Goal: Information Seeking & Learning: Understand process/instructions

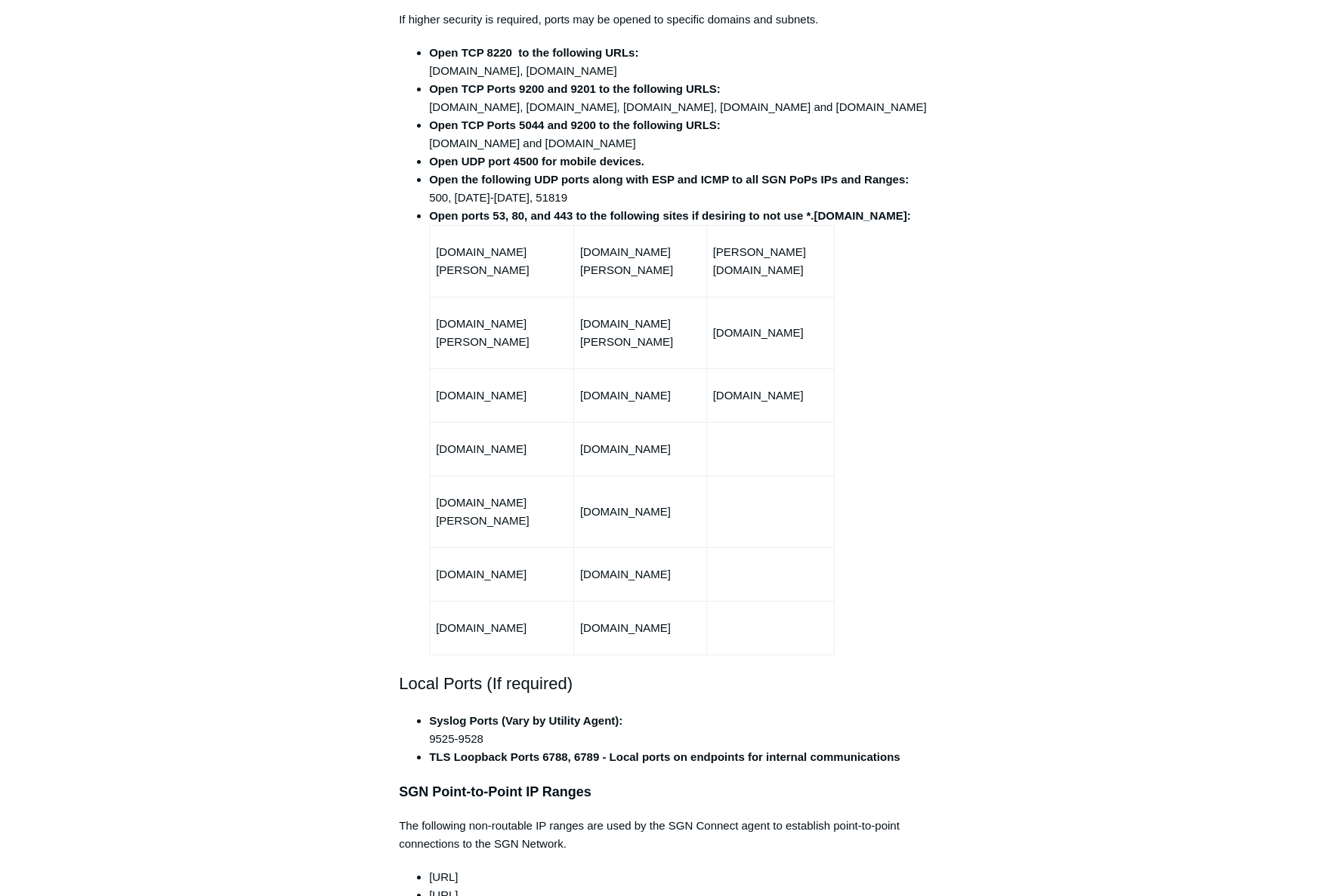
scroll to position [755, 0]
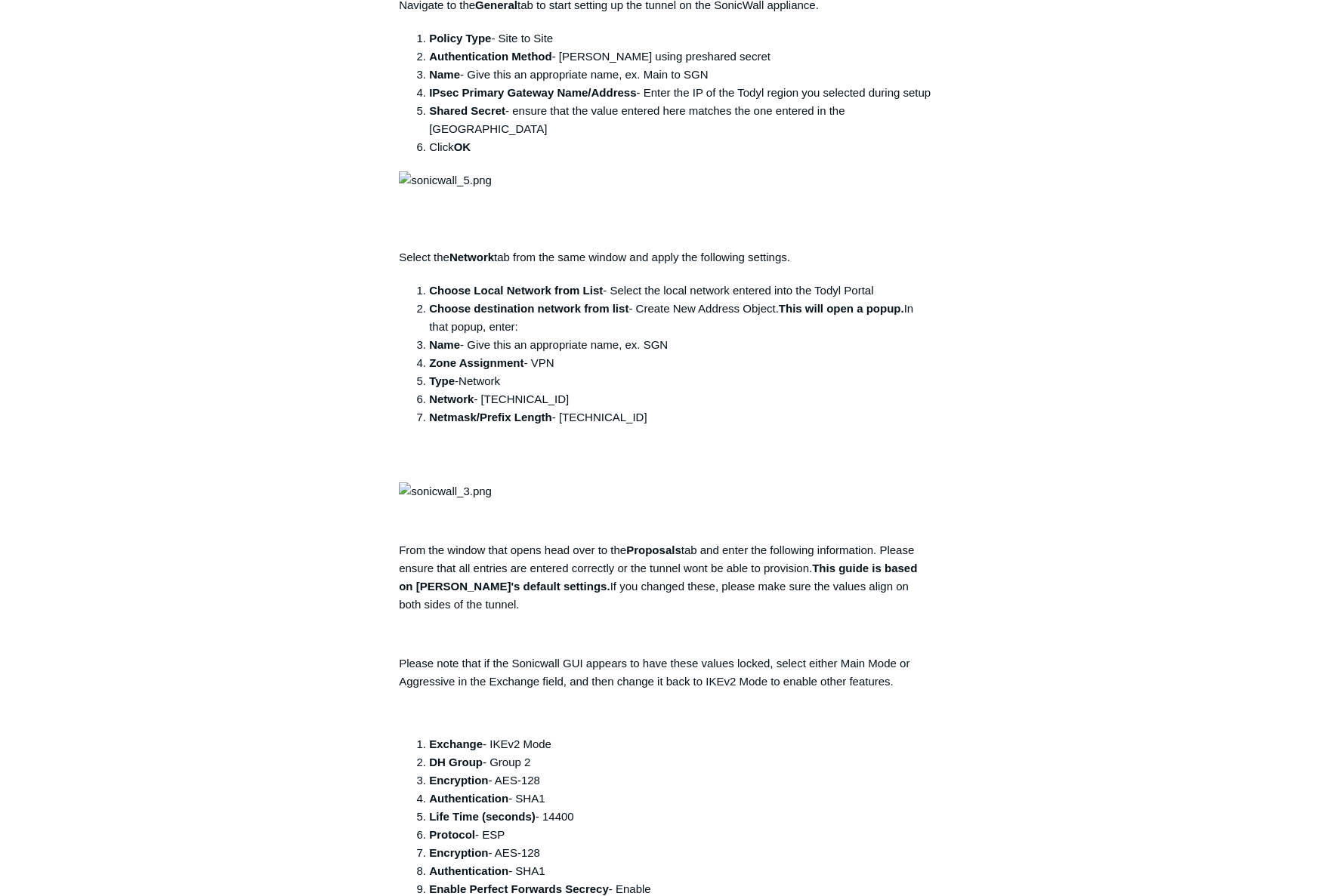
scroll to position [831, 0]
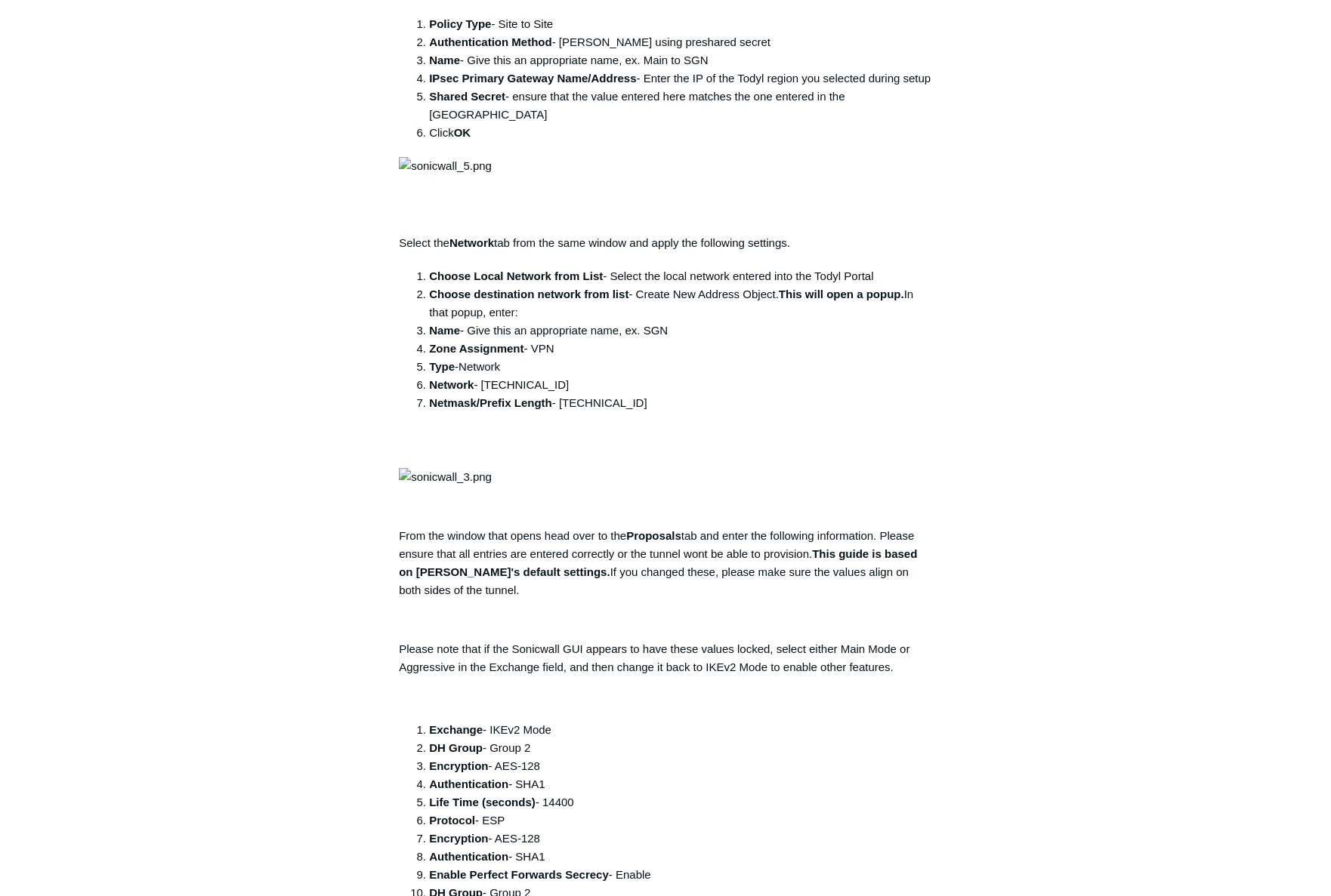
drag, startPoint x: 98, startPoint y: 372, endPoint x: 105, endPoint y: 368, distance: 8.1
click at [98, 372] on main "Todyl Support Center SASE & ZeroTrust - SGN Tunnels Deployment Guides Articles …" at bounding box center [665, 724] width 1331 height 3002
drag, startPoint x: 151, startPoint y: 421, endPoint x: 205, endPoint y: 416, distance: 54.2
click at [151, 421] on main "Todyl Support Center SASE & ZeroTrust - SGN Tunnels Deployment Guides Articles …" at bounding box center [665, 724] width 1331 height 3002
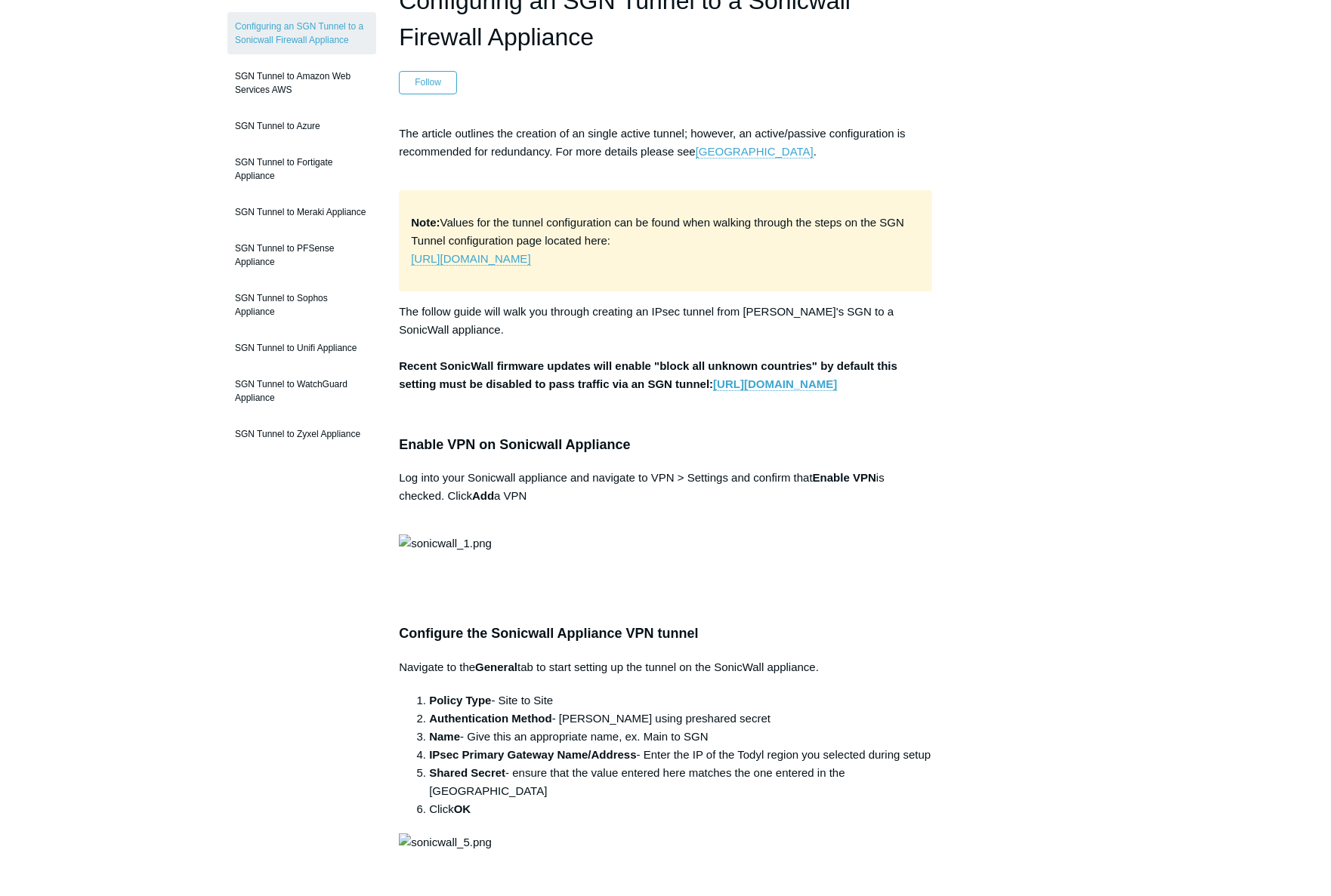
scroll to position [151, 0]
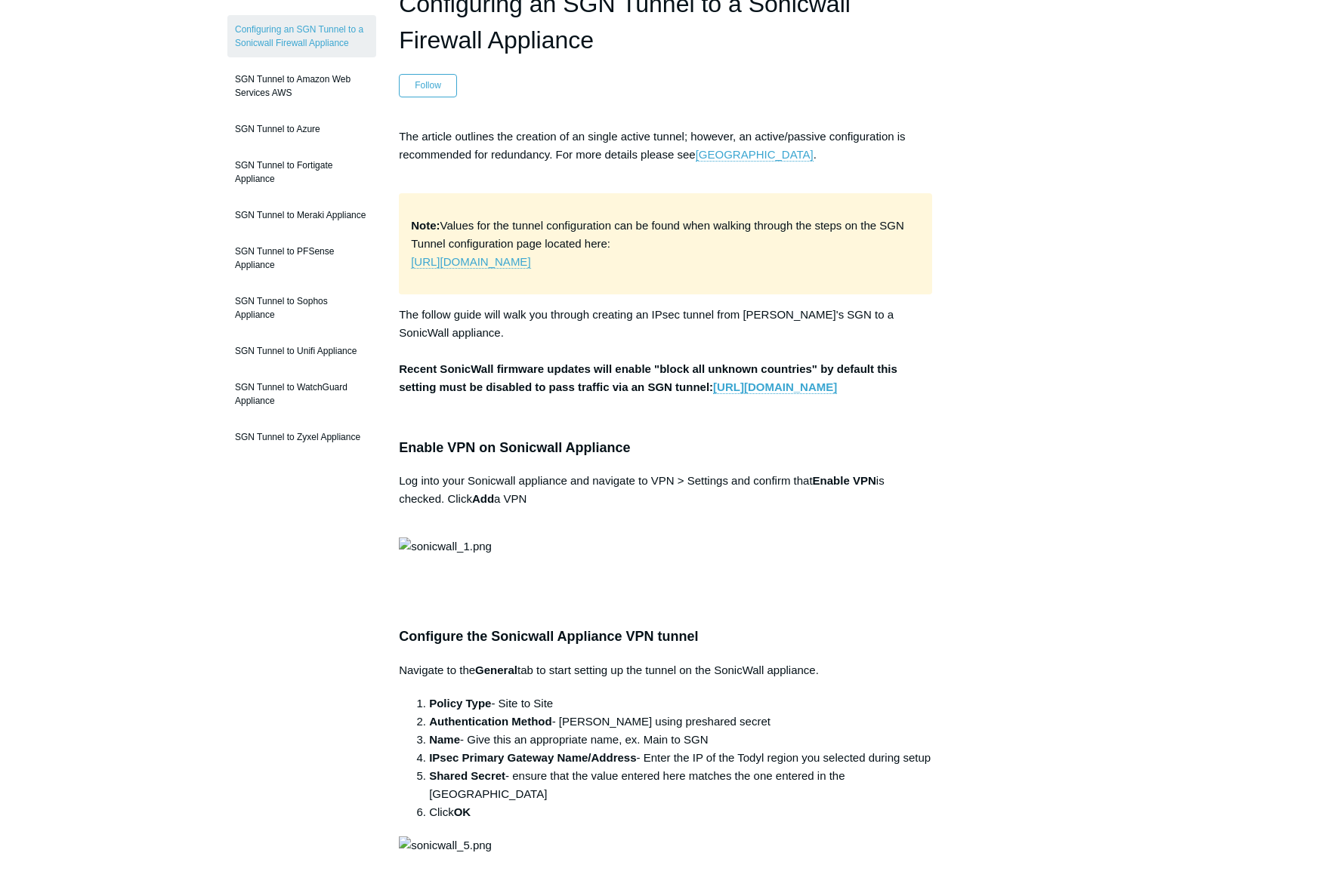
drag, startPoint x: 58, startPoint y: 112, endPoint x: 103, endPoint y: 37, distance: 87.5
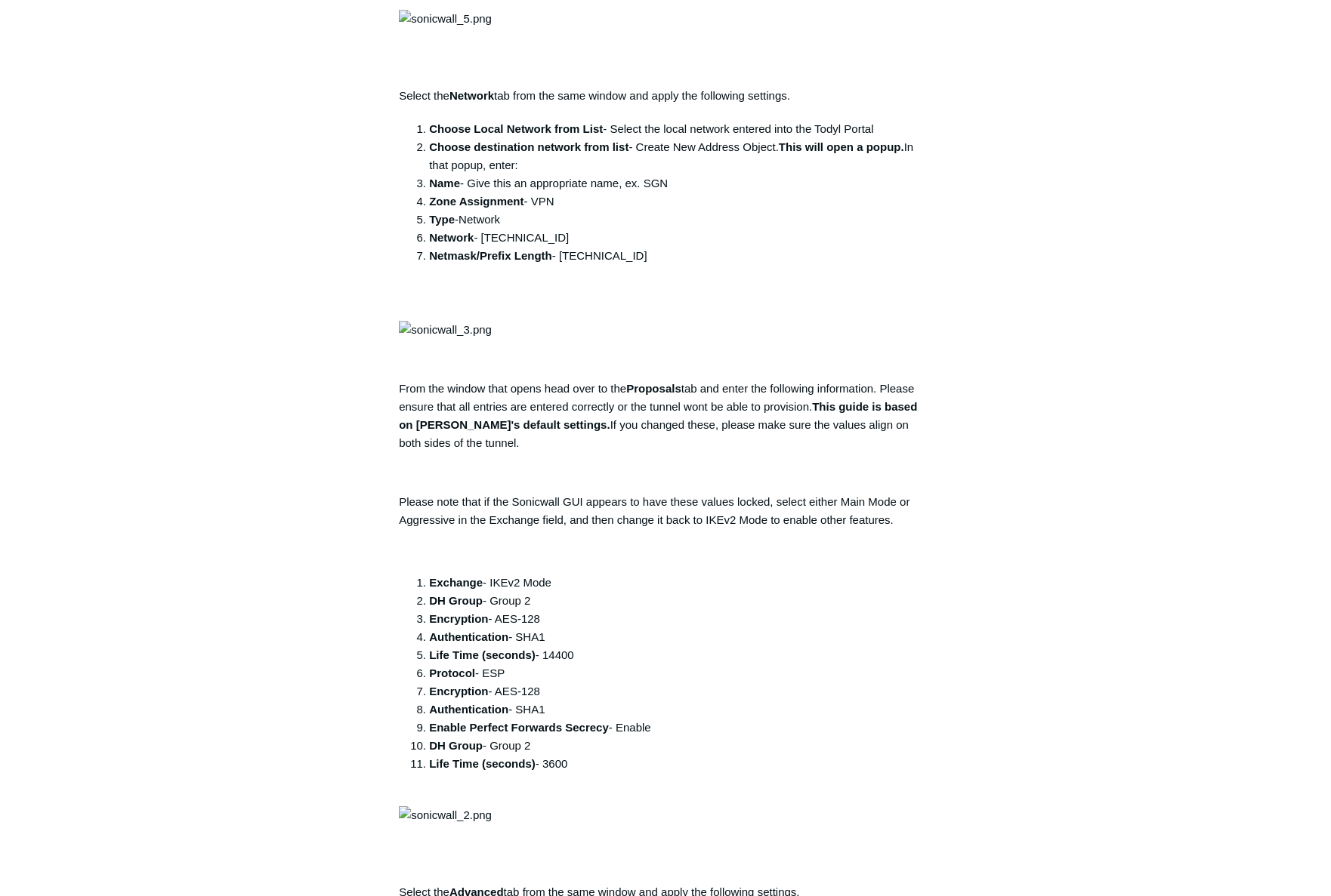
scroll to position [982, 0]
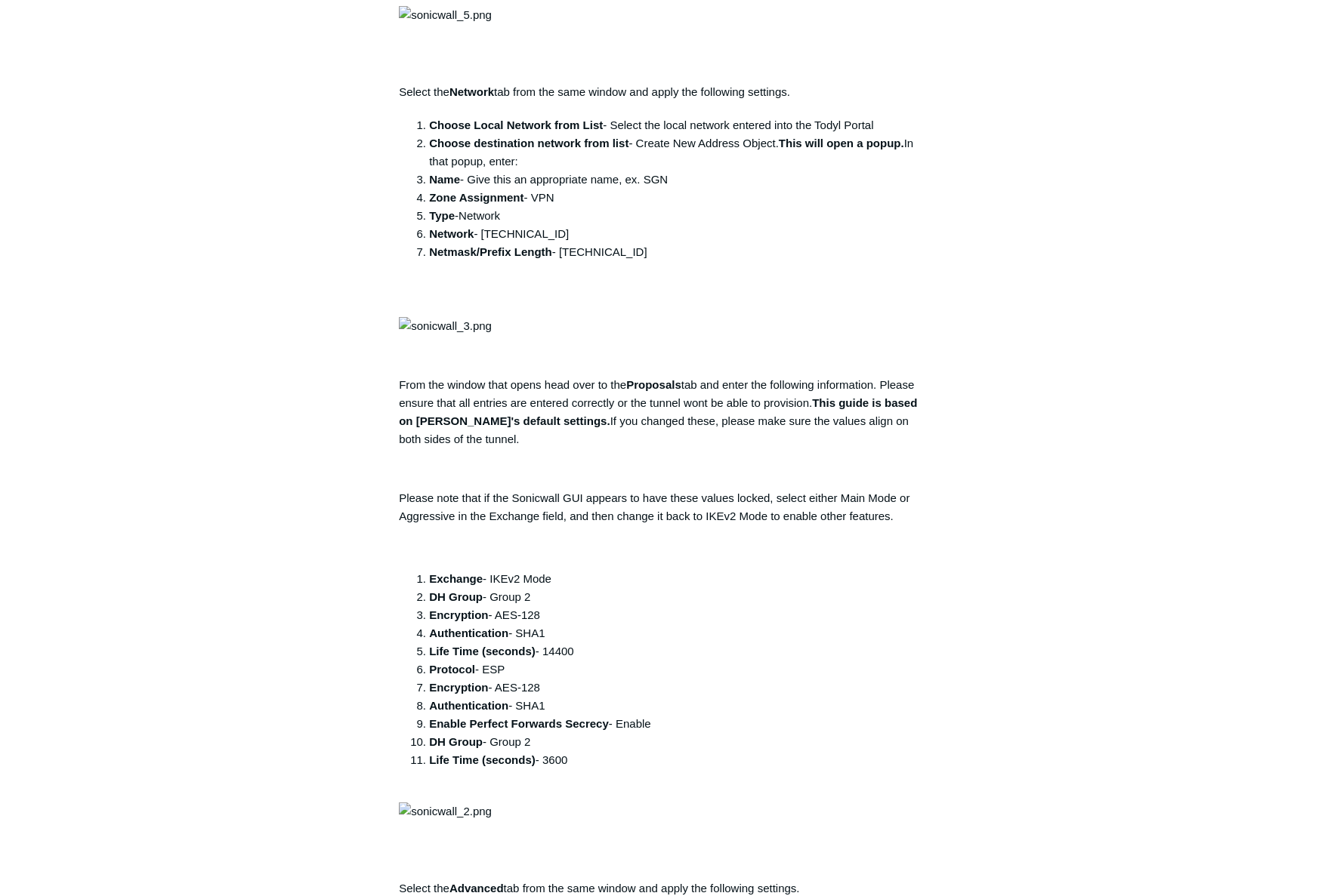
click at [314, 791] on aside "Articles in this section Configuring an SGN Tunnel to a Sonicwall Firewall Appl…" at bounding box center [302, 608] width 149 height 2905
click at [1324, 178] on main "Todyl Support Center SASE & ZeroTrust - SGN Tunnels Deployment Guides Articles …" at bounding box center [665, 573] width 1331 height 3002
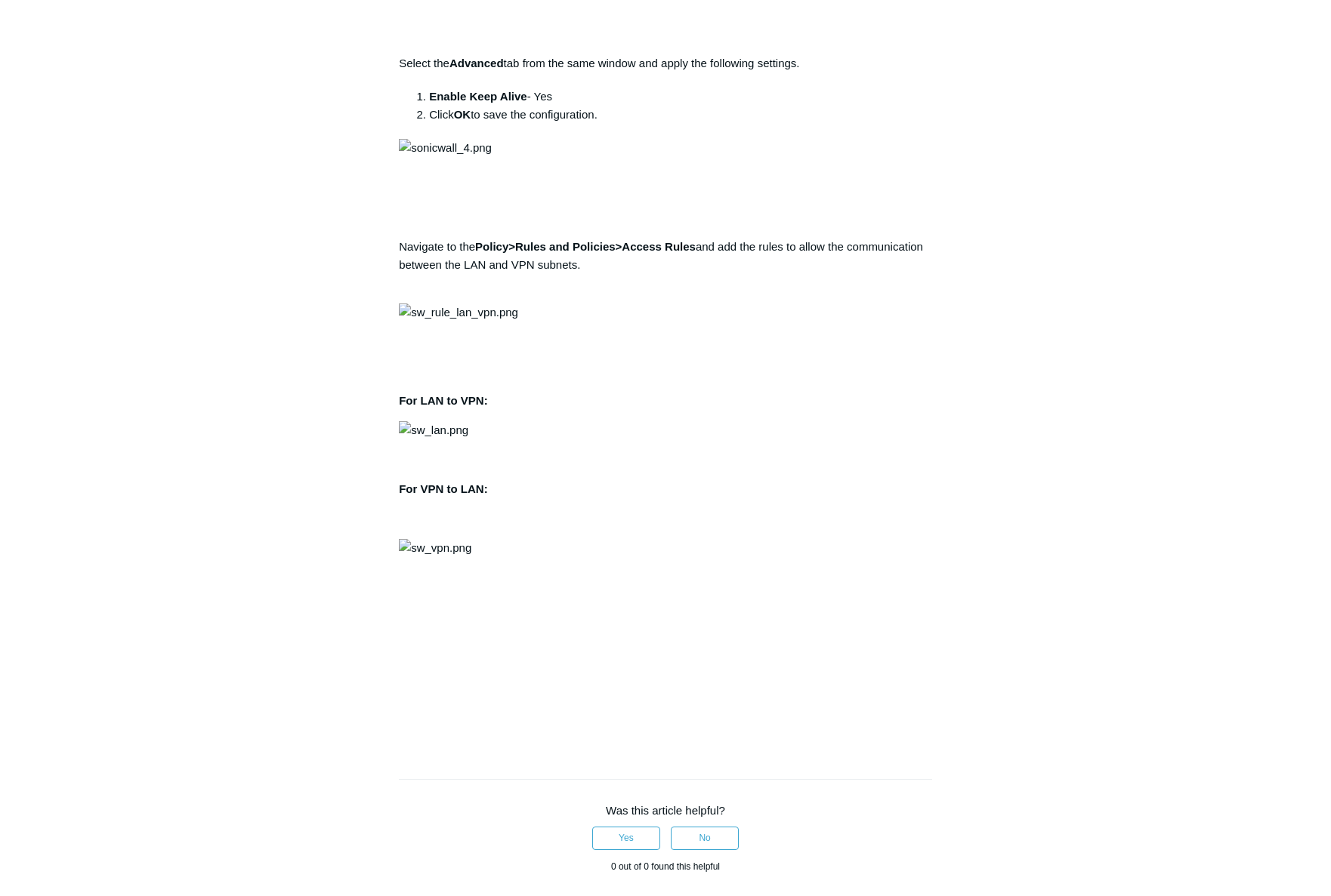
scroll to position [1812, 0]
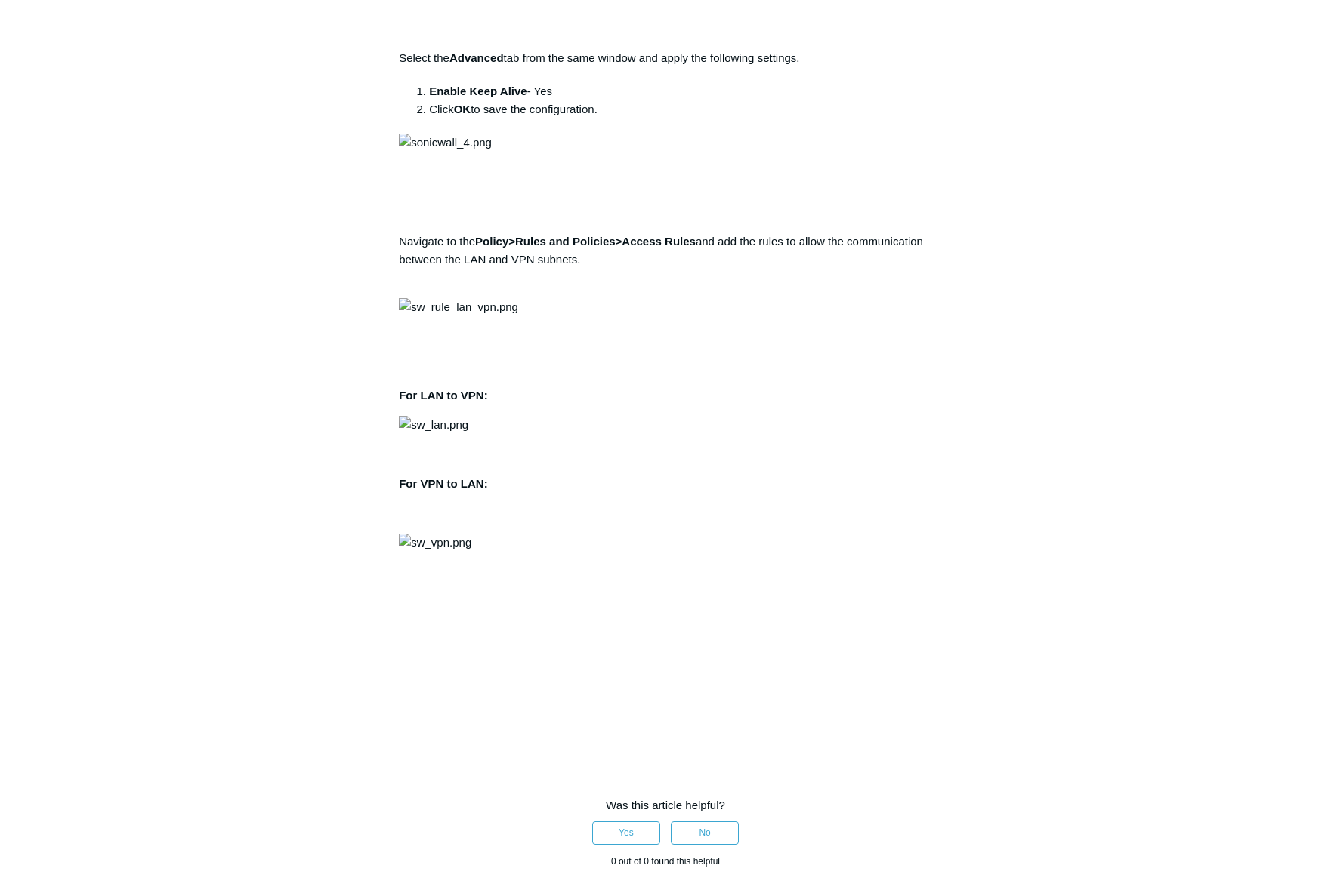
drag, startPoint x: 732, startPoint y: 218, endPoint x: 741, endPoint y: 218, distance: 9.0
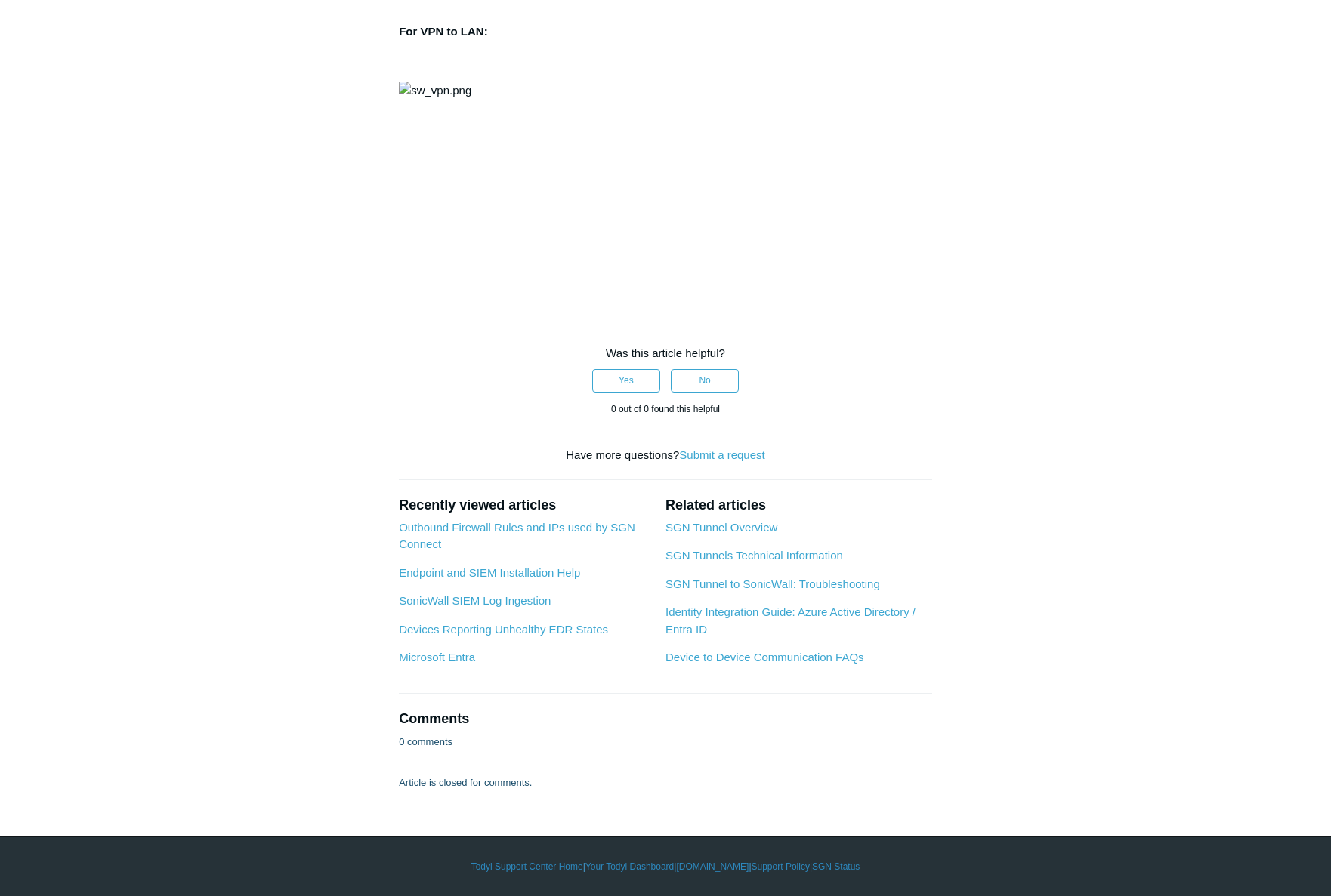
scroll to position [2915, 0]
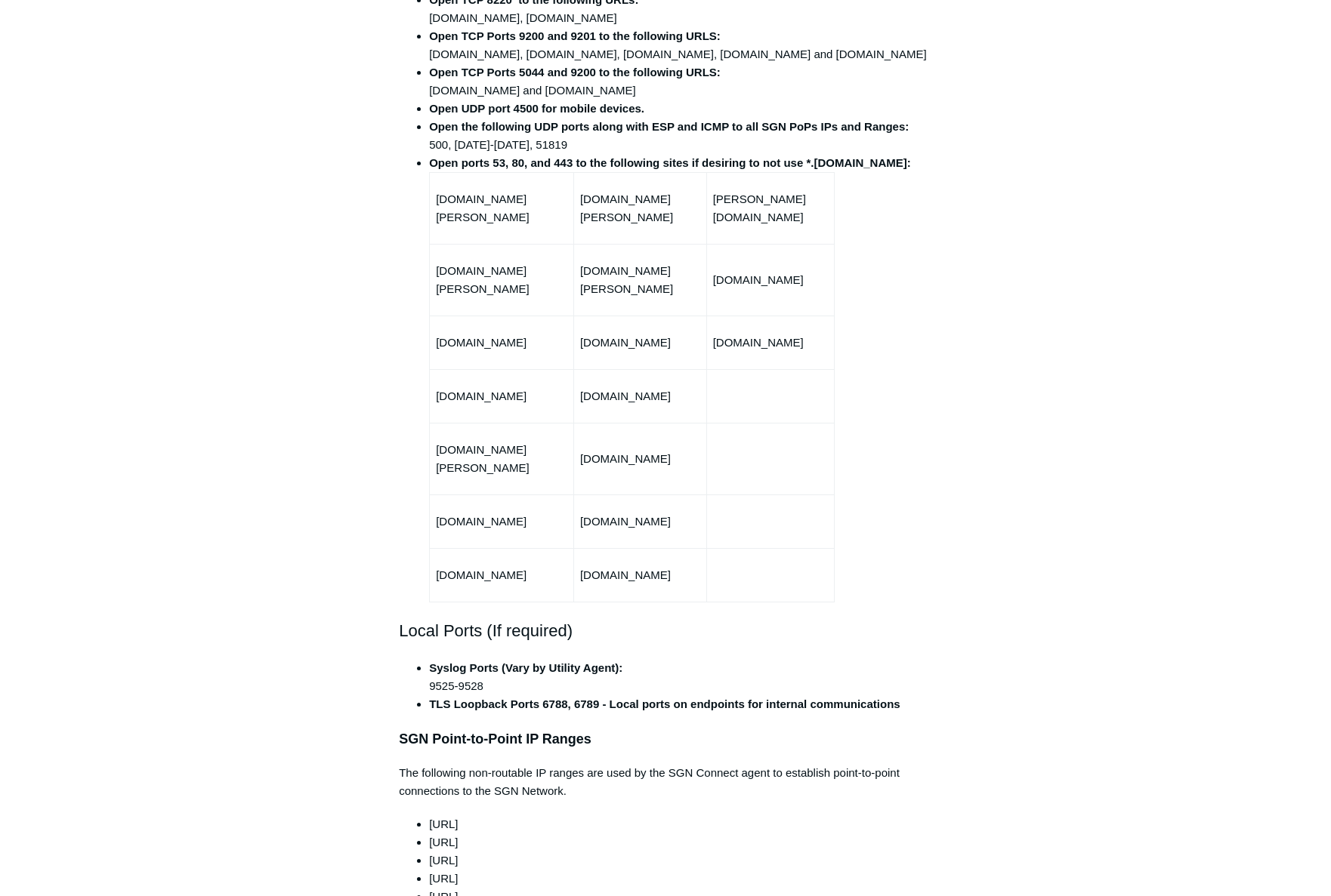
scroll to position [604, 0]
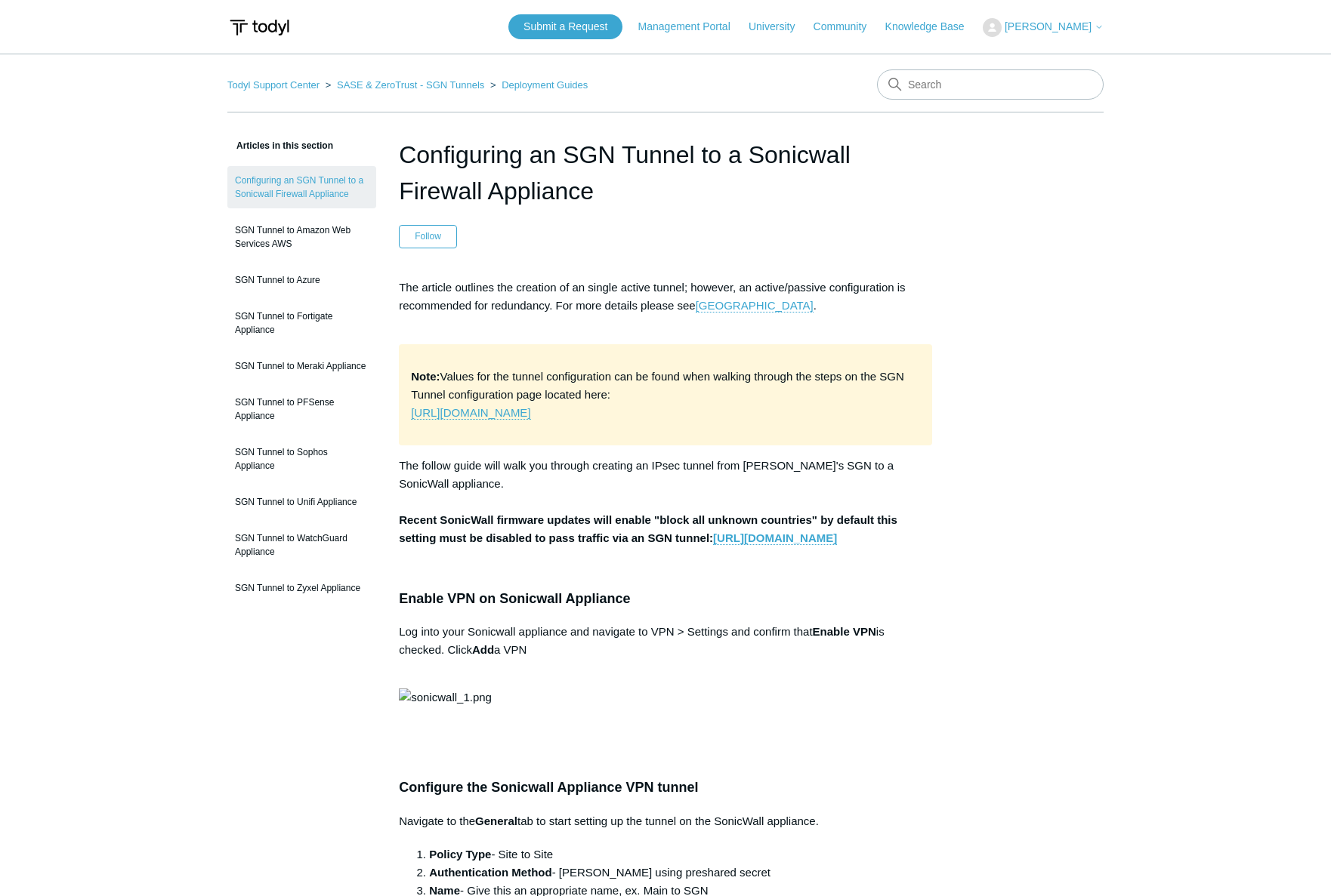
scroll to position [2915, 0]
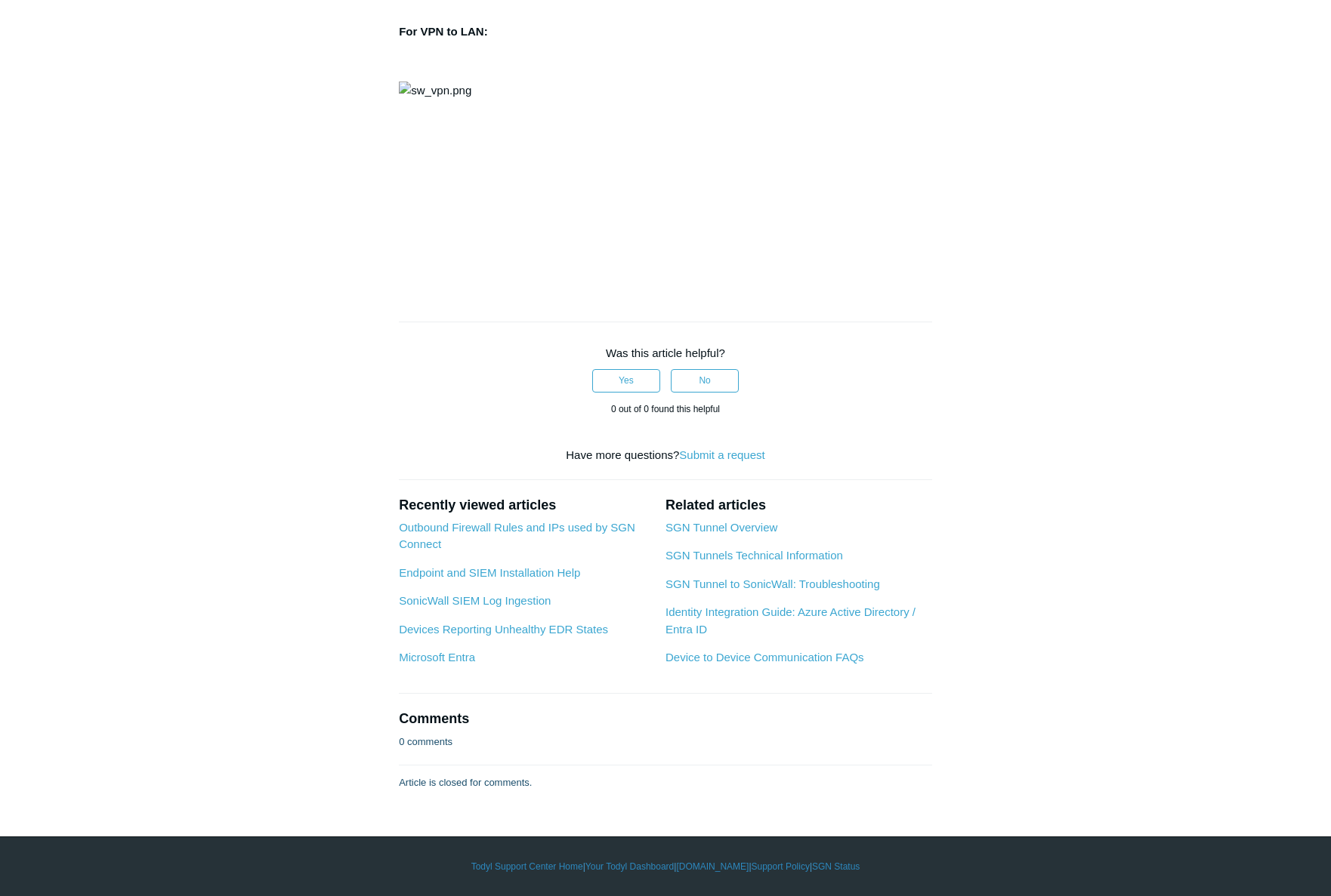
click at [793, 590] on link "SGN Tunnel to SonicWall: Troubleshooting" at bounding box center [773, 583] width 215 height 13
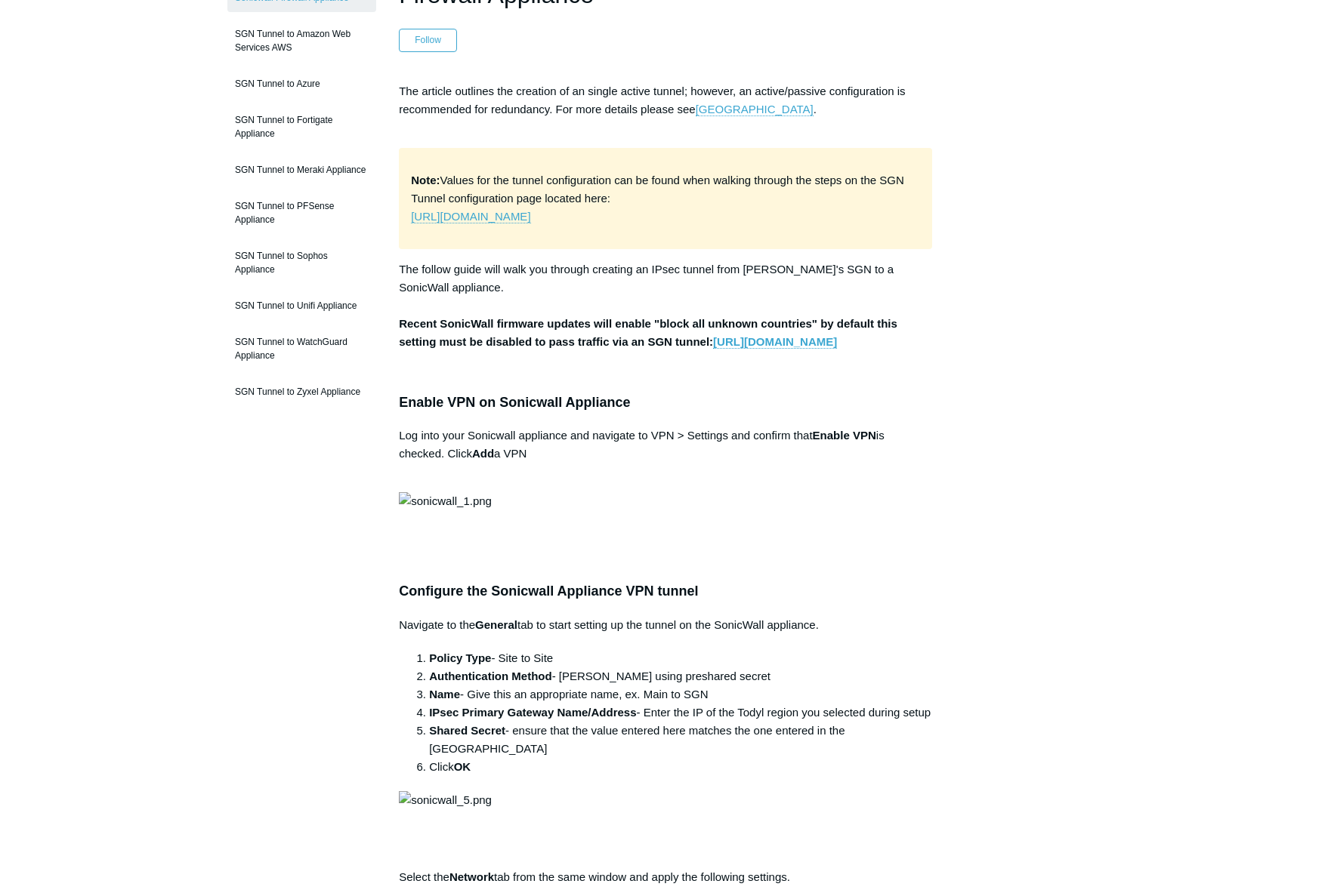
scroll to position [121, 0]
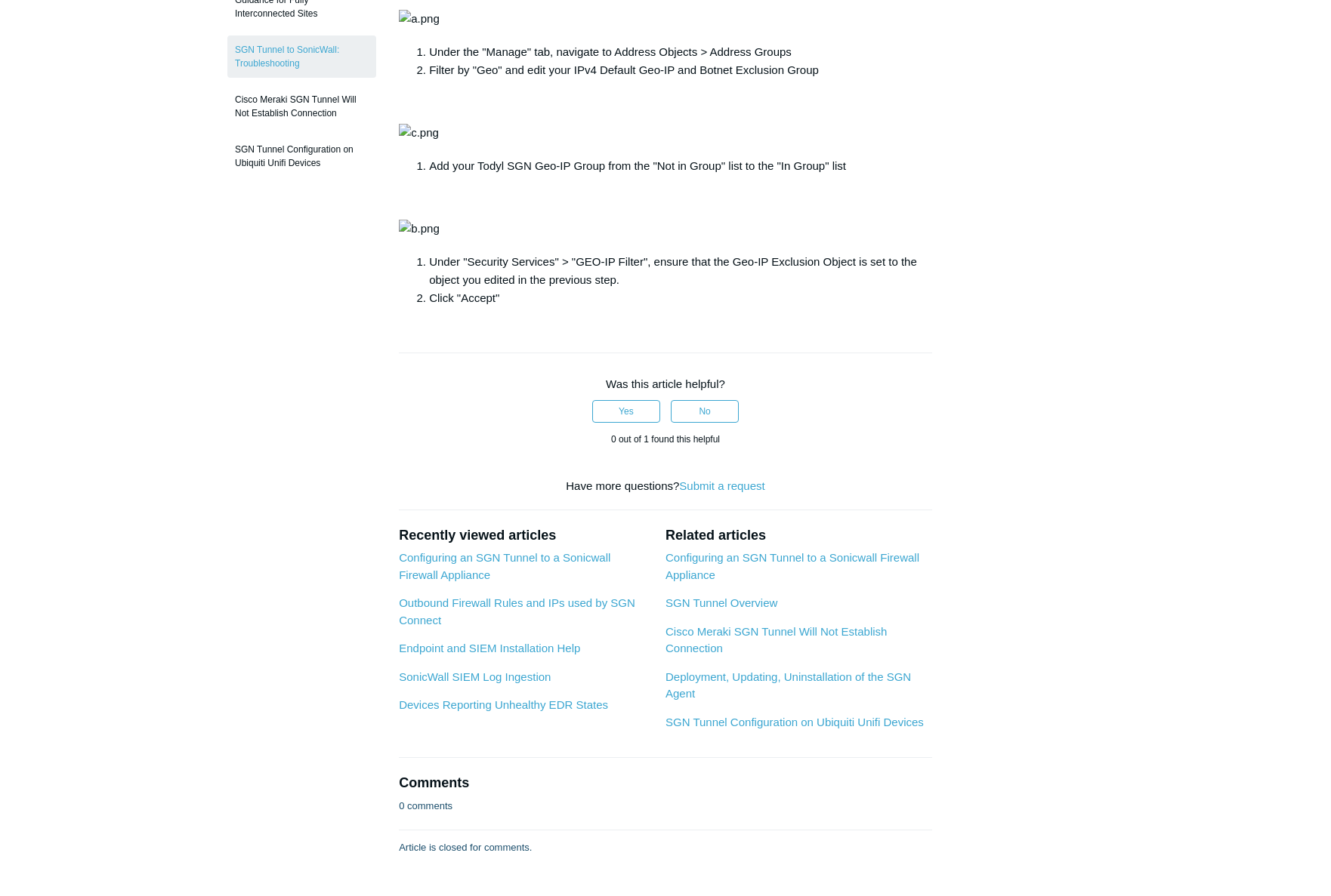
scroll to position [377, 0]
